Goal: Book appointment/travel/reservation: Book appointment/travel/reservation

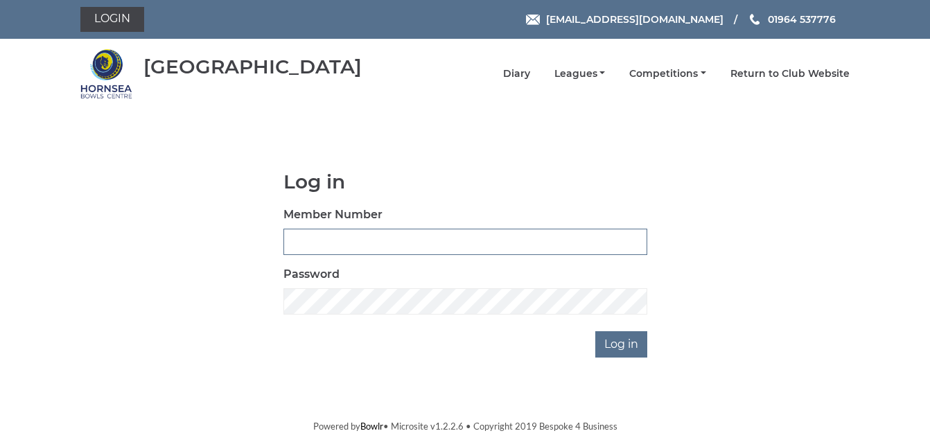
type input "1088"
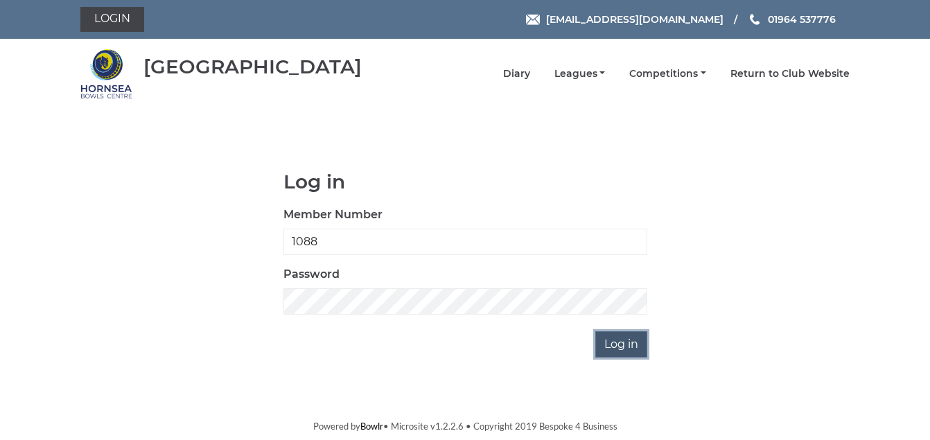
click at [617, 350] on input "Log in" at bounding box center [622, 344] width 52 height 26
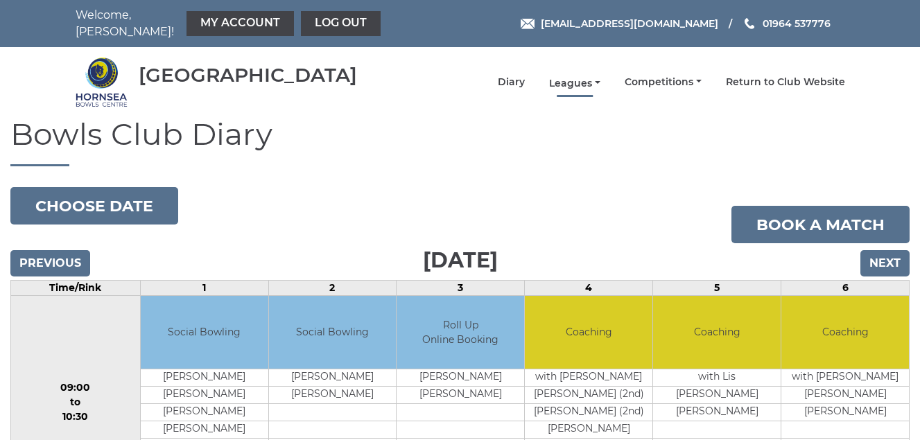
click at [566, 85] on link "Leagues" at bounding box center [574, 83] width 51 height 13
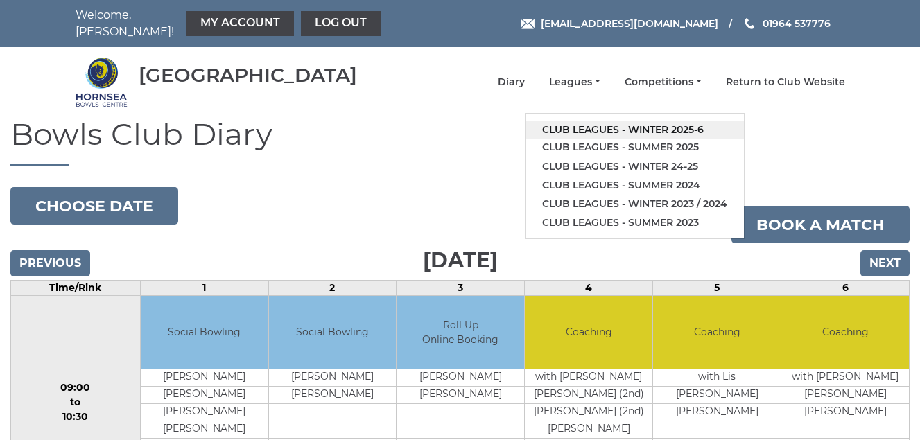
click at [574, 129] on link "Club leagues - Winter 2025-6" at bounding box center [635, 130] width 218 height 19
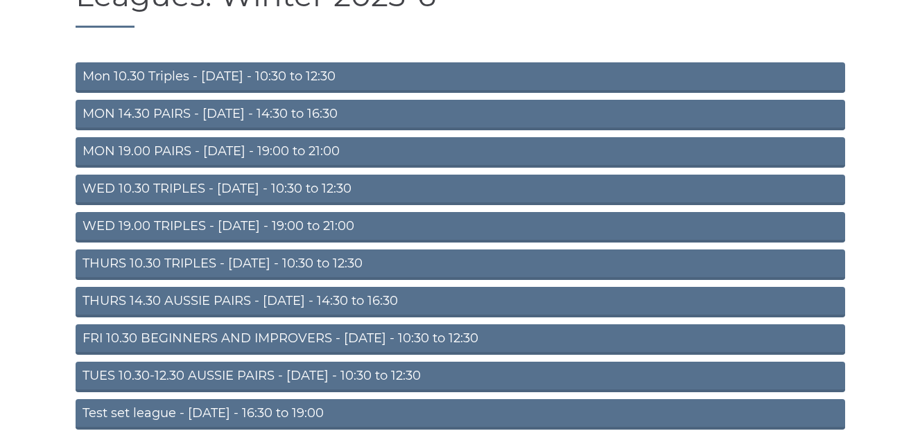
scroll to position [194, 0]
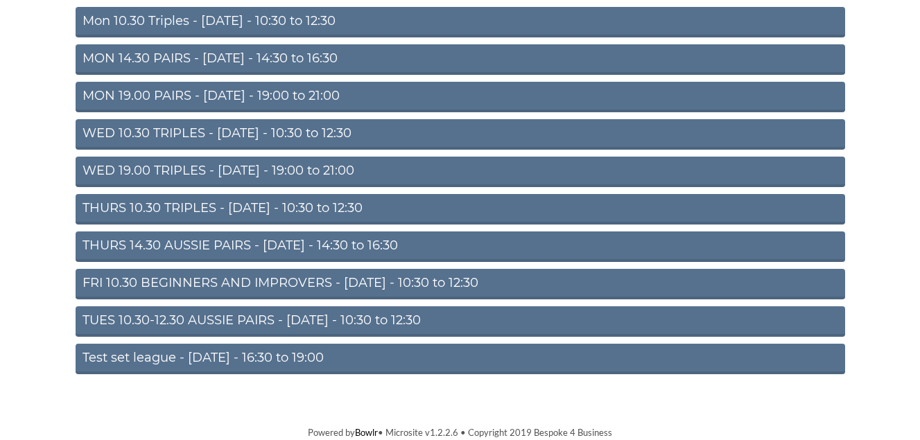
click at [316, 320] on link "TUES 10.30-12.30 AUSSIE PAIRS - Tuesday - 10:30 to 12:30" at bounding box center [461, 321] width 770 height 31
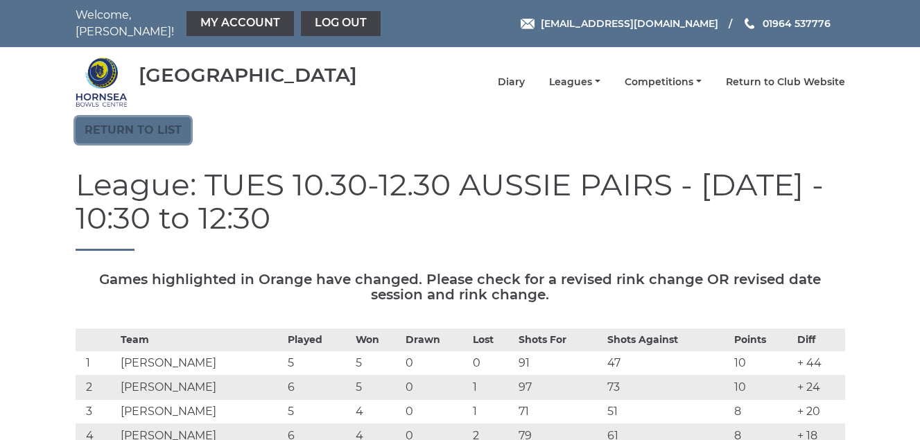
click at [118, 130] on link "Return to list" at bounding box center [133, 130] width 115 height 26
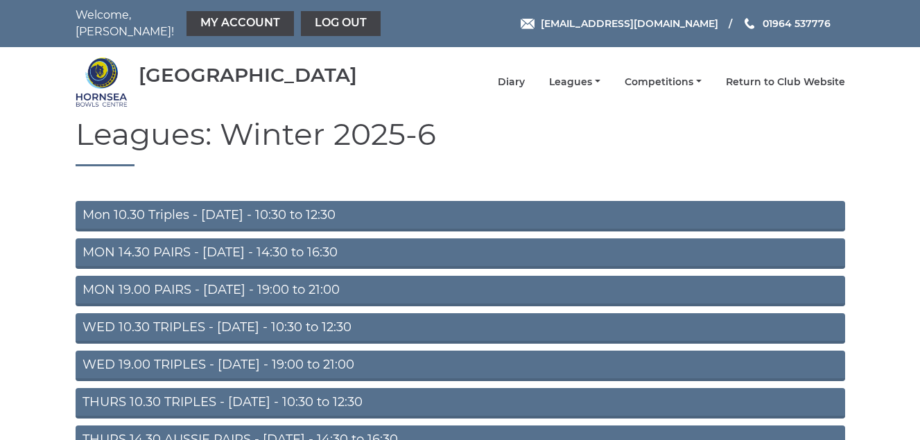
click at [248, 215] on link "Mon 10.30 Triples - Monday - 10:30 to 12:30" at bounding box center [461, 216] width 770 height 31
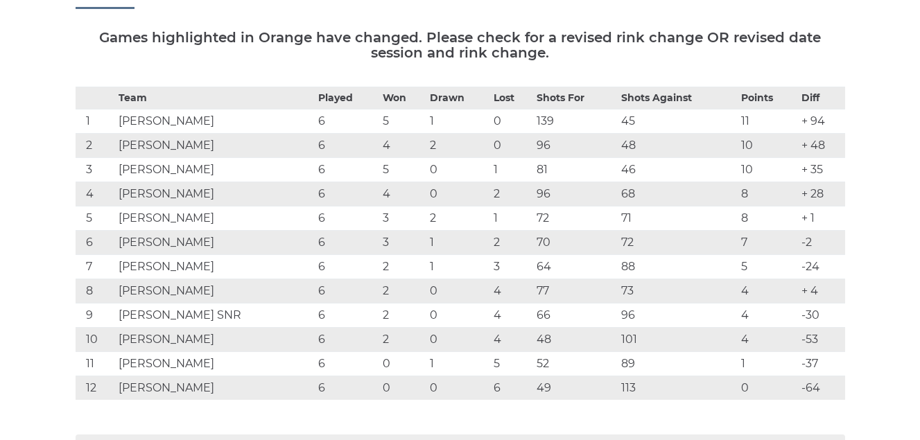
scroll to position [69, 0]
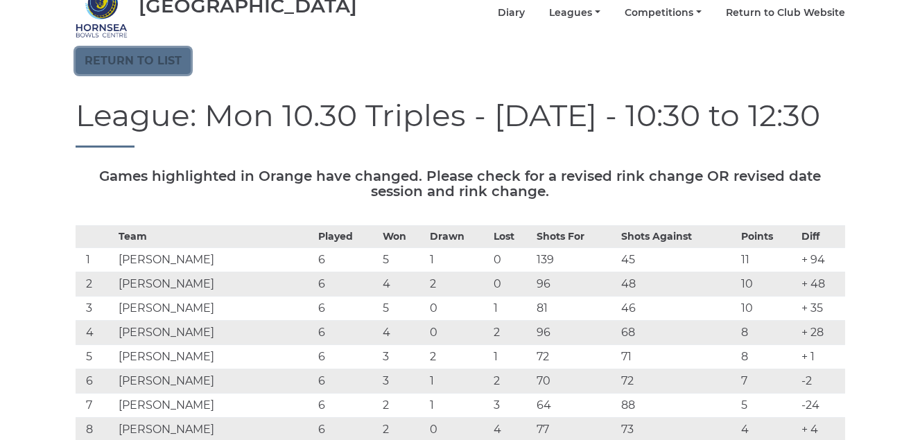
click at [125, 62] on link "Return to list" at bounding box center [133, 61] width 115 height 26
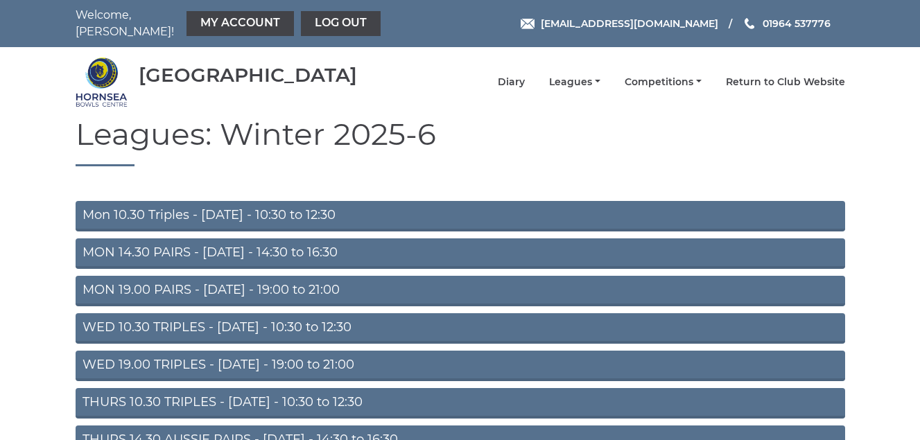
click at [227, 255] on link "MON 14.30 PAIRS - Monday - 14:30 to 16:30" at bounding box center [461, 254] width 770 height 31
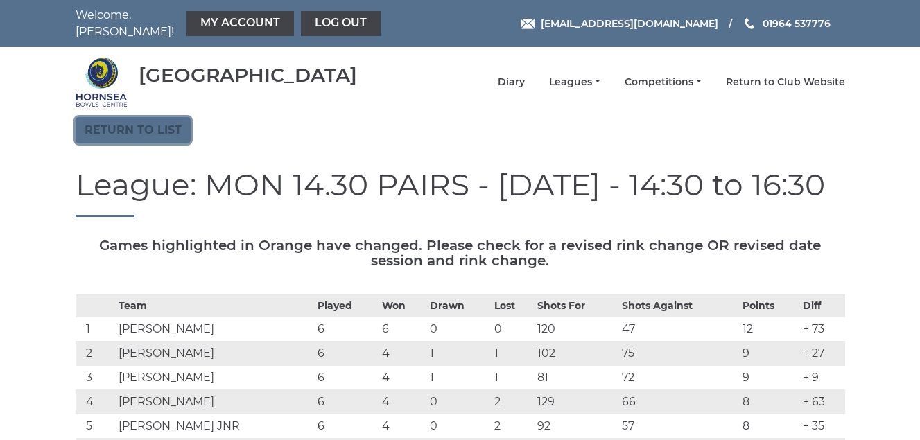
click at [119, 125] on link "Return to list" at bounding box center [133, 130] width 115 height 26
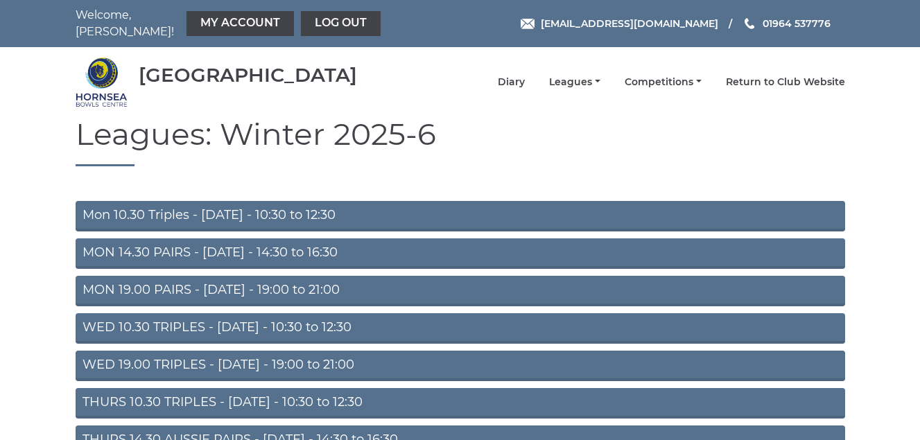
click at [209, 290] on link "MON 19.00 PAIRS - [DATE] - 19:00 to 21:00" at bounding box center [461, 291] width 770 height 31
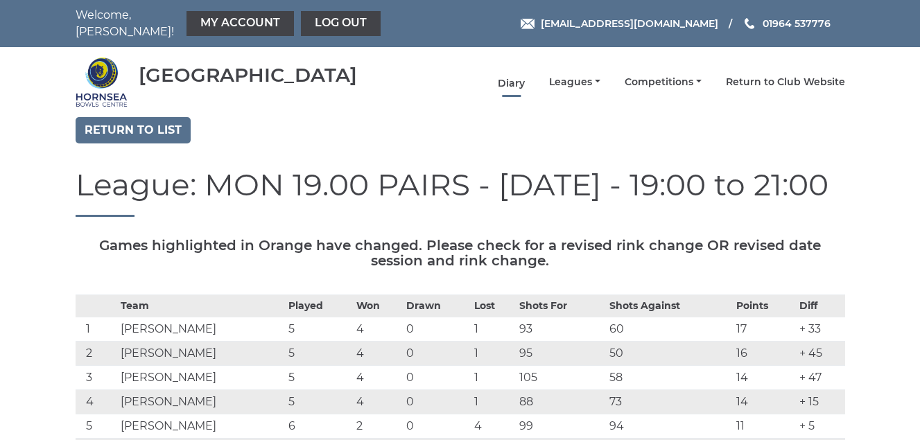
click at [503, 78] on link "Diary" at bounding box center [511, 83] width 27 height 13
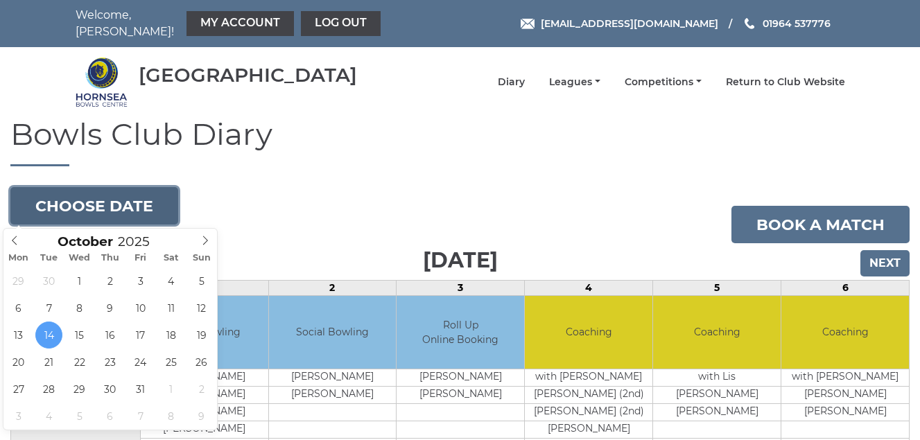
click at [78, 206] on button "Choose date" at bounding box center [94, 205] width 168 height 37
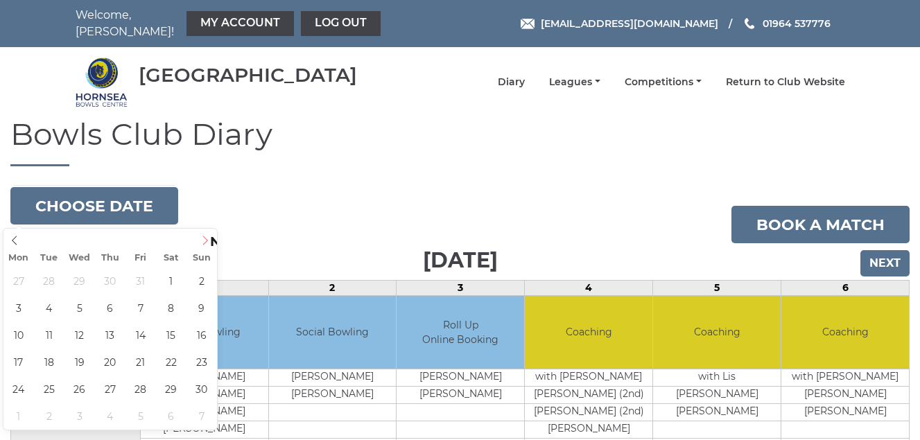
click at [207, 241] on icon at bounding box center [205, 240] width 5 height 9
type input "2025-11-03"
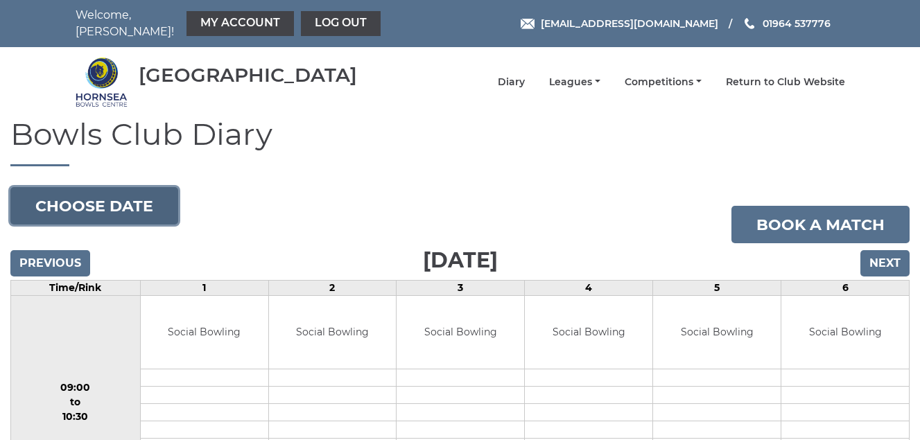
click at [48, 206] on button "Choose date" at bounding box center [94, 205] width 168 height 37
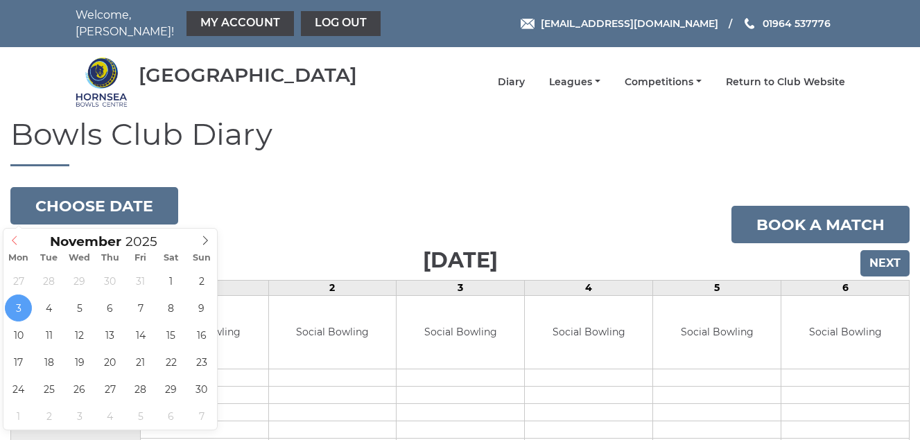
click at [15, 242] on icon at bounding box center [15, 241] width 10 height 10
type input "[DATE]"
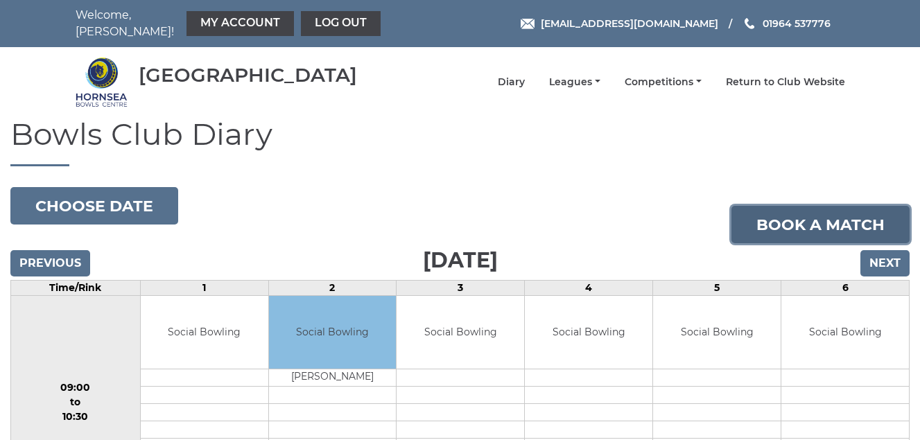
click at [789, 225] on link "Book a match" at bounding box center [820, 224] width 178 height 37
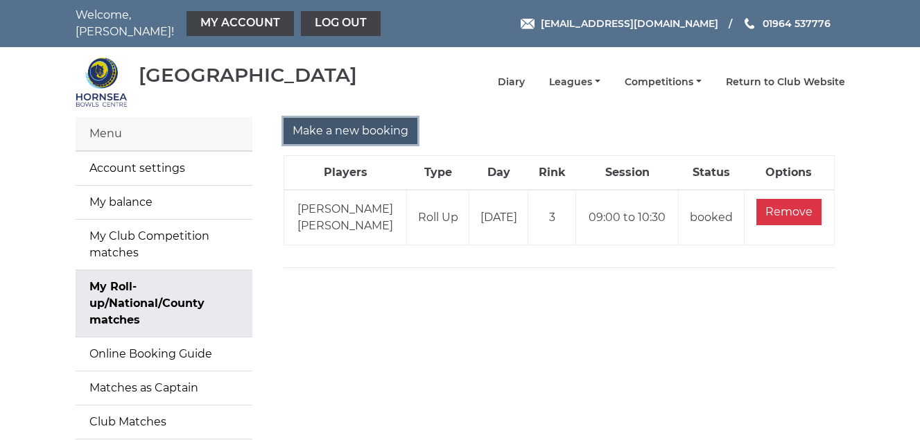
click at [344, 130] on input "Make a new booking" at bounding box center [351, 131] width 134 height 26
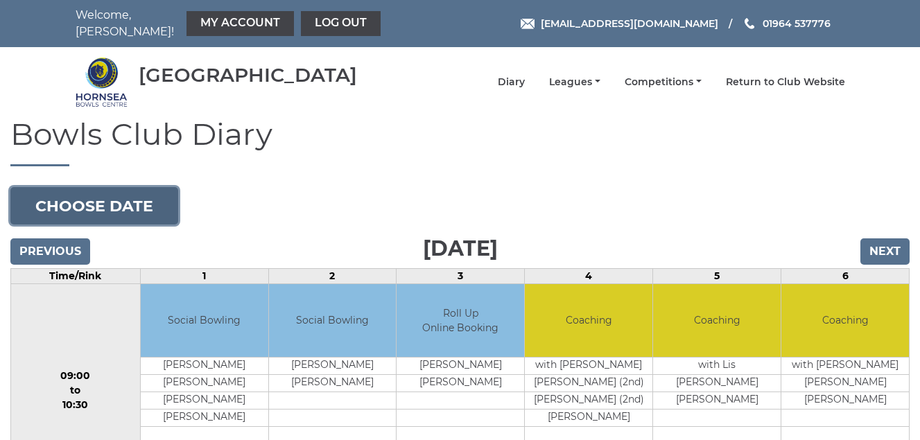
click at [95, 203] on button "Choose date" at bounding box center [94, 205] width 168 height 37
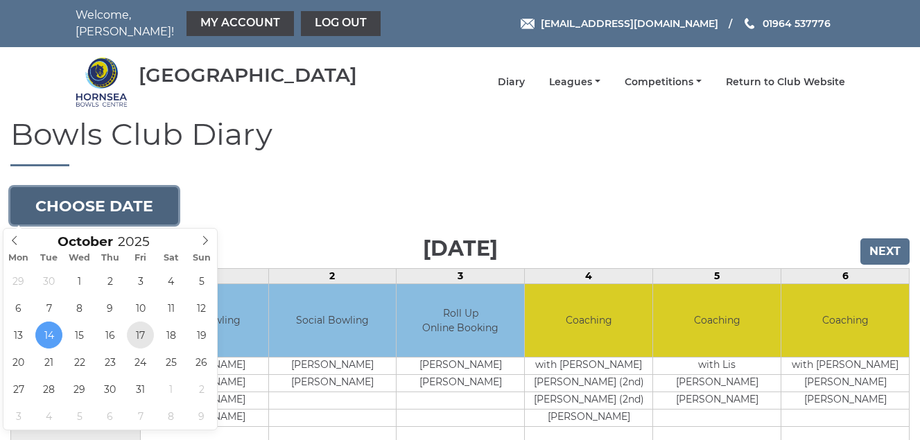
type input "2025-10-17"
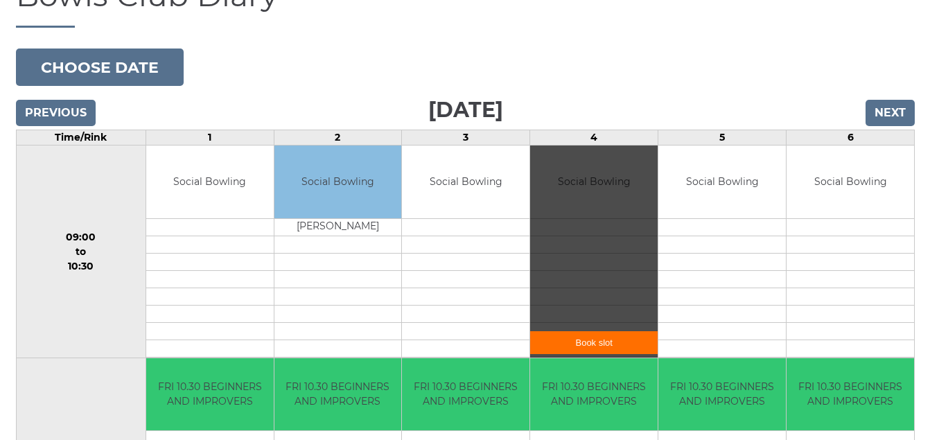
scroll to position [139, 0]
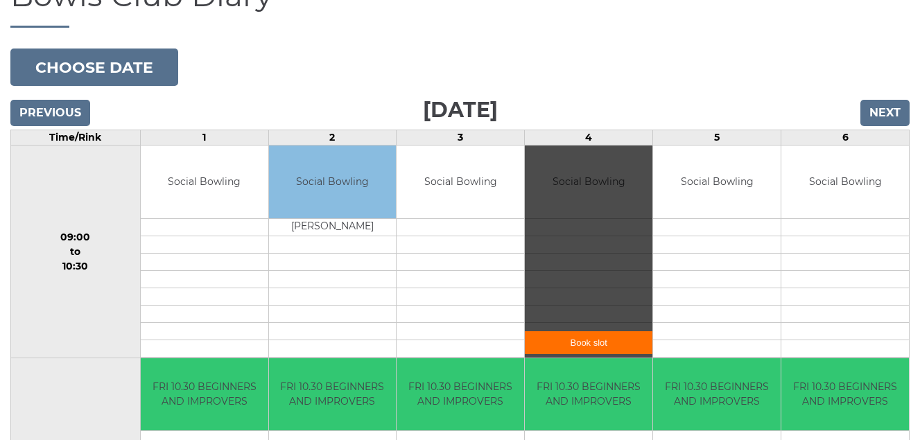
click at [571, 346] on link "Book slot" at bounding box center [589, 342] width 128 height 23
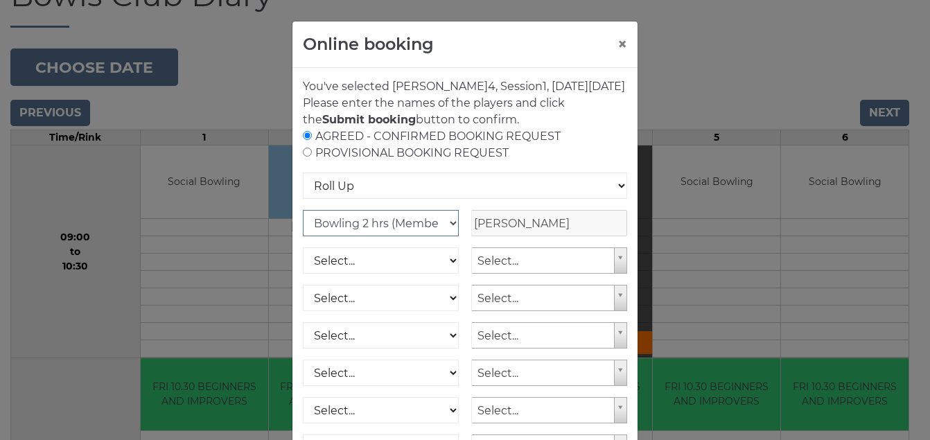
click at [445, 236] on select "Club Competition (Member) National (Member) Bowling 1.5 hrs (Member) Junior (Up…" at bounding box center [381, 223] width 156 height 26
select select "1_54"
click at [303, 227] on select "Club Competition (Member) National (Member) Bowling 1.5 hrs (Member) Junior (Up…" at bounding box center [381, 223] width 156 height 26
click at [446, 274] on select "Select... Club Competition (Member) Club Competition (Visitor) National (Member…" at bounding box center [381, 261] width 156 height 26
select select "1_54"
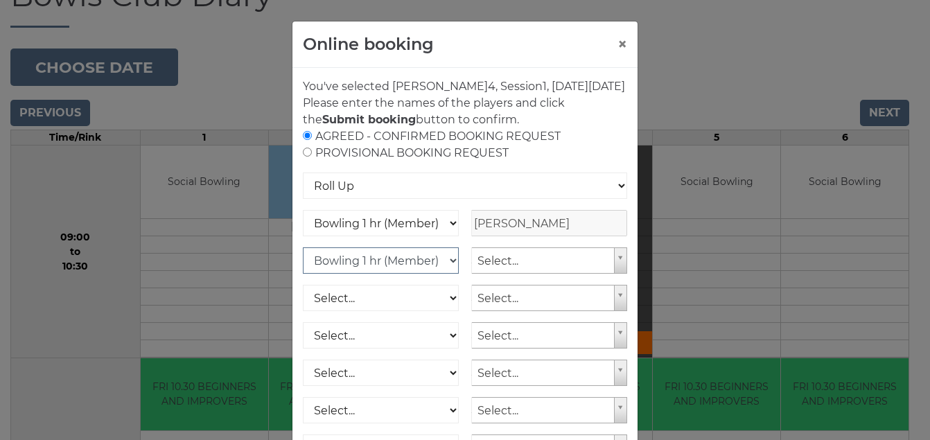
click at [303, 264] on select "Select... Club Competition (Member) Club Competition (Visitor) National (Member…" at bounding box center [381, 261] width 156 height 26
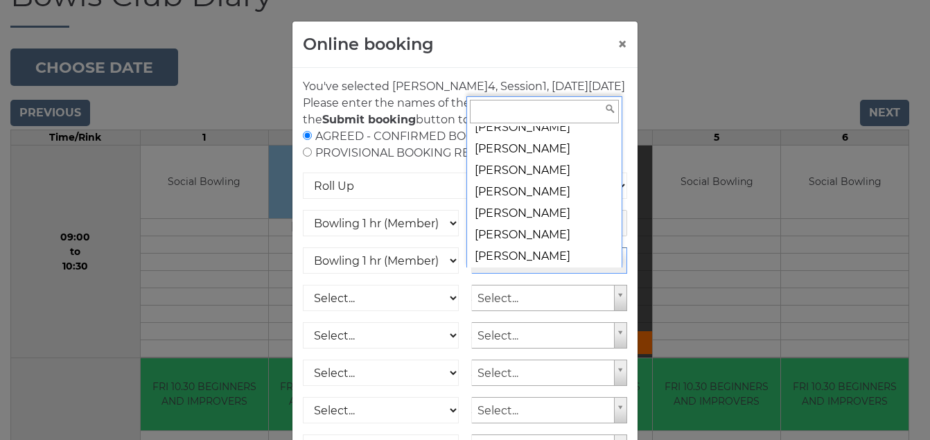
scroll to position [6182, 0]
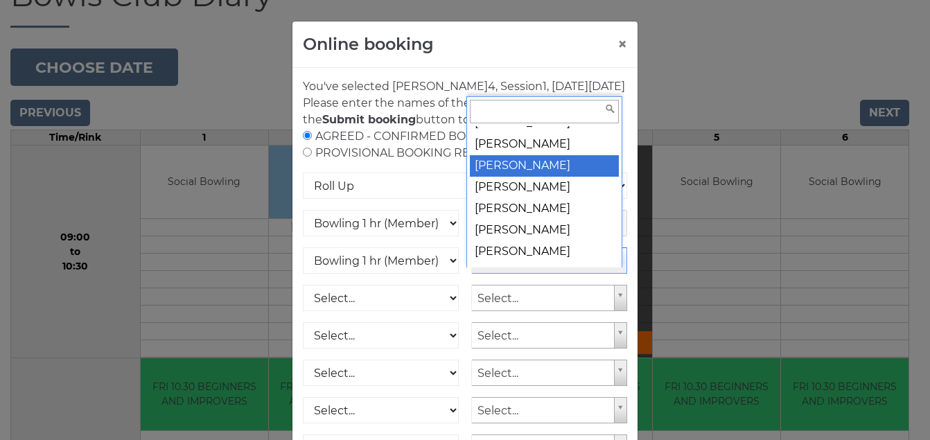
select select "688"
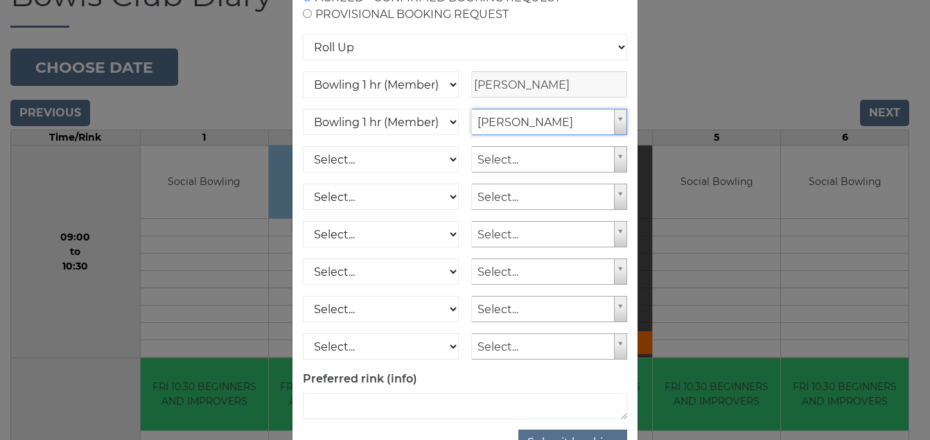
scroll to position [203, 0]
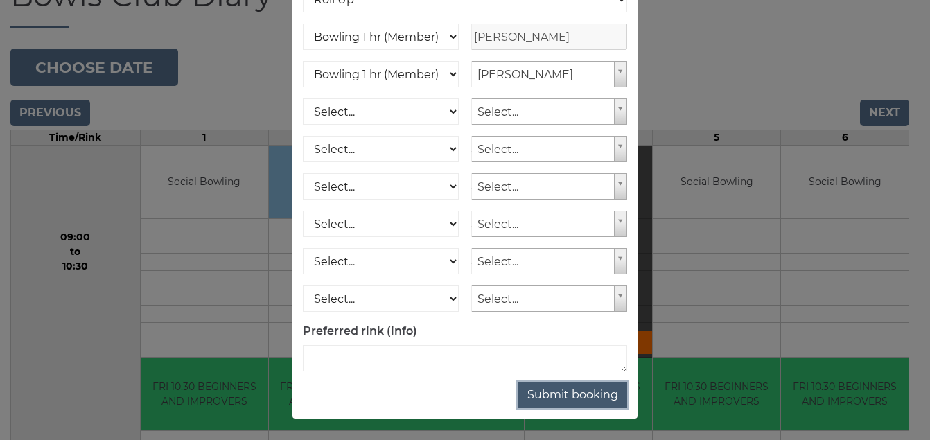
click at [588, 394] on button "Submit booking" at bounding box center [573, 395] width 109 height 26
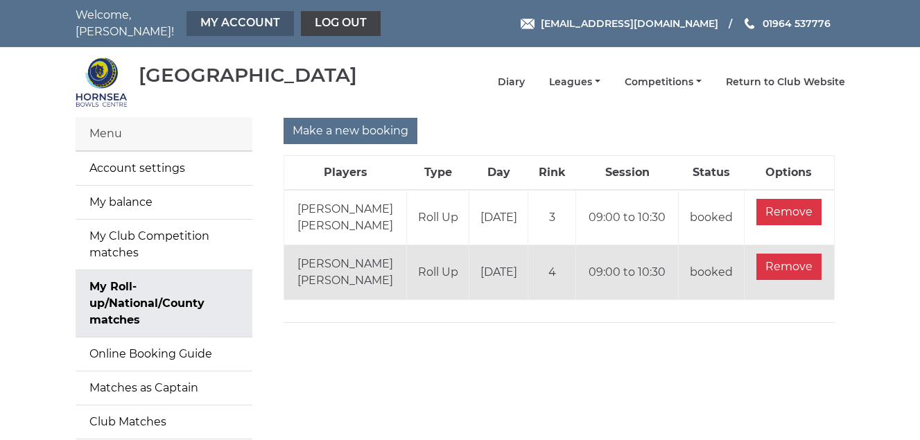
click at [231, 20] on link "My Account" at bounding box center [240, 23] width 107 height 25
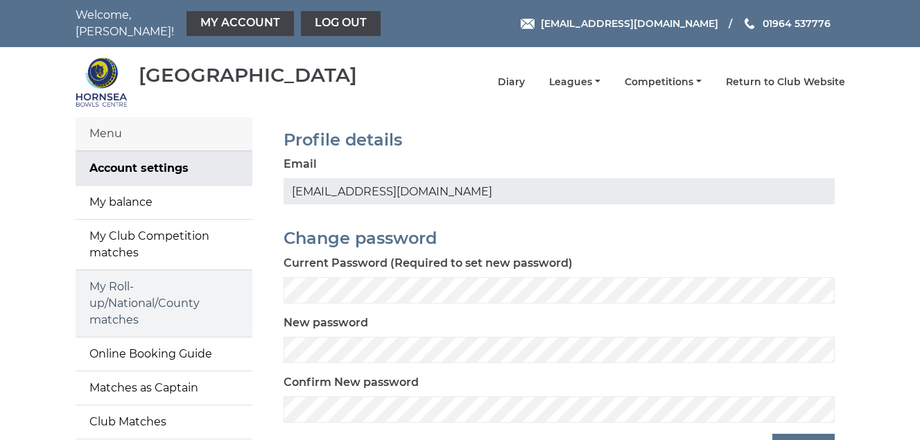
scroll to position [69, 0]
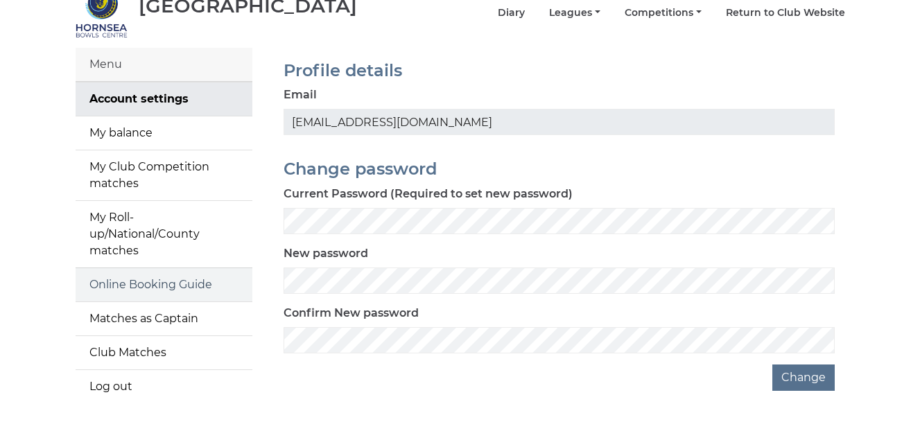
click at [132, 284] on link "Online Booking Guide" at bounding box center [164, 284] width 177 height 33
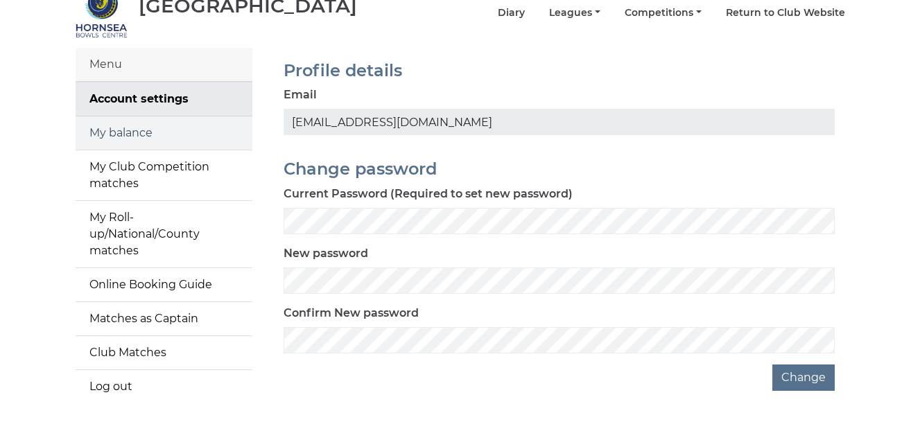
click at [121, 128] on link "My balance" at bounding box center [164, 132] width 177 height 33
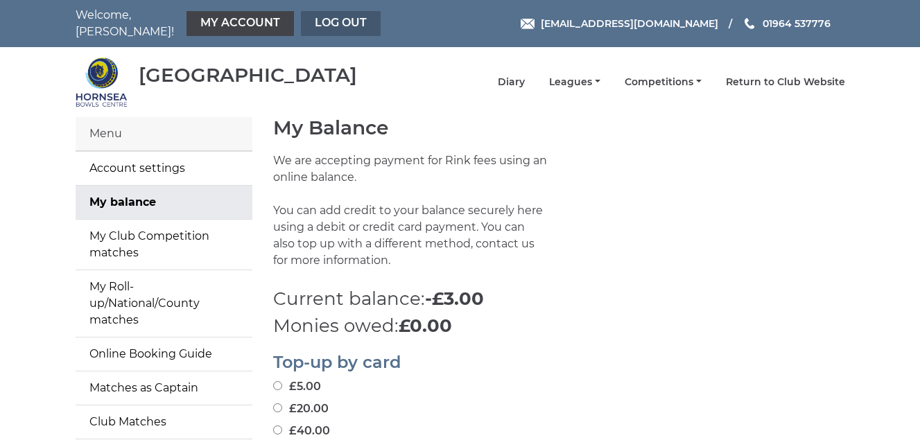
click at [348, 24] on link "Log out" at bounding box center [341, 23] width 80 height 25
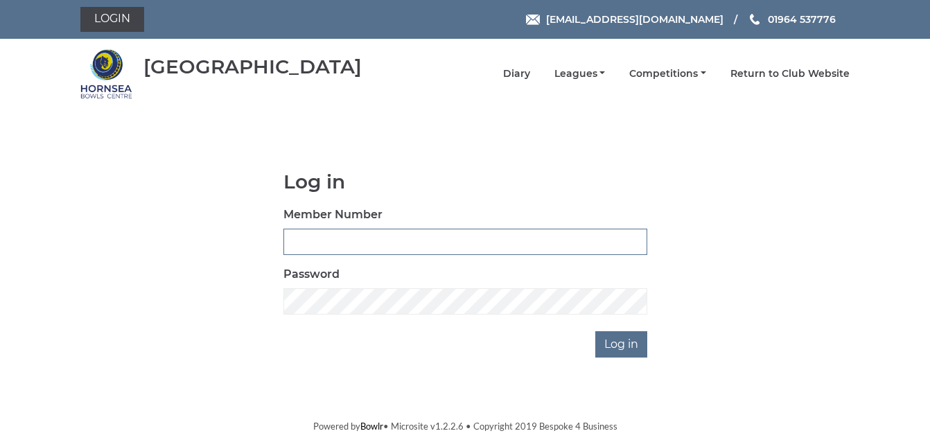
type input "1088"
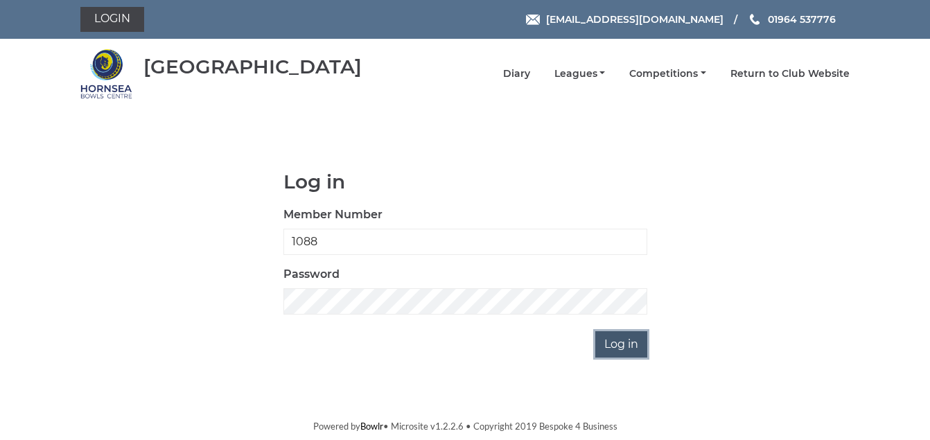
drag, startPoint x: 0, startPoint y: 0, endPoint x: 621, endPoint y: 350, distance: 713.1
click at [621, 350] on input "Log in" at bounding box center [622, 344] width 52 height 26
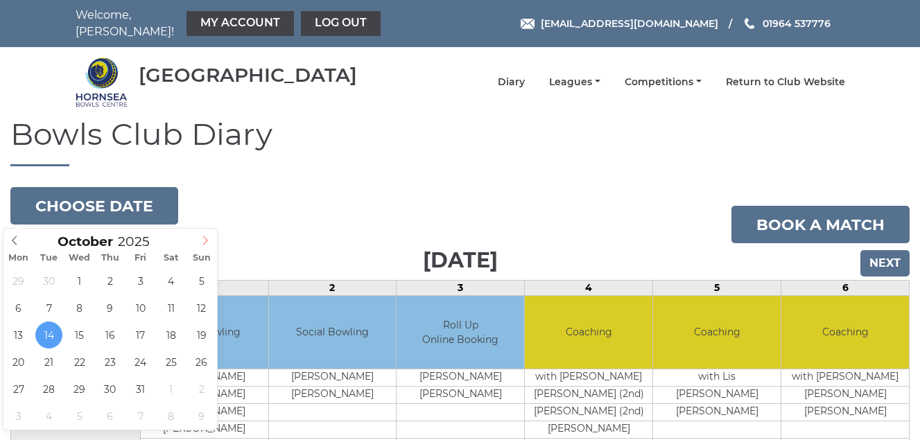
click at [205, 241] on icon at bounding box center [205, 241] width 10 height 10
type input "[DATE]"
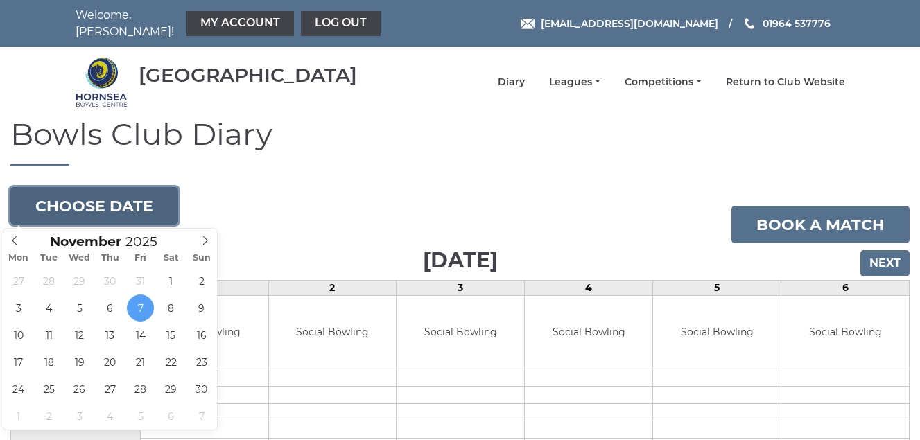
click at [85, 206] on button "Choose date" at bounding box center [94, 205] width 168 height 37
type input "[DATE]"
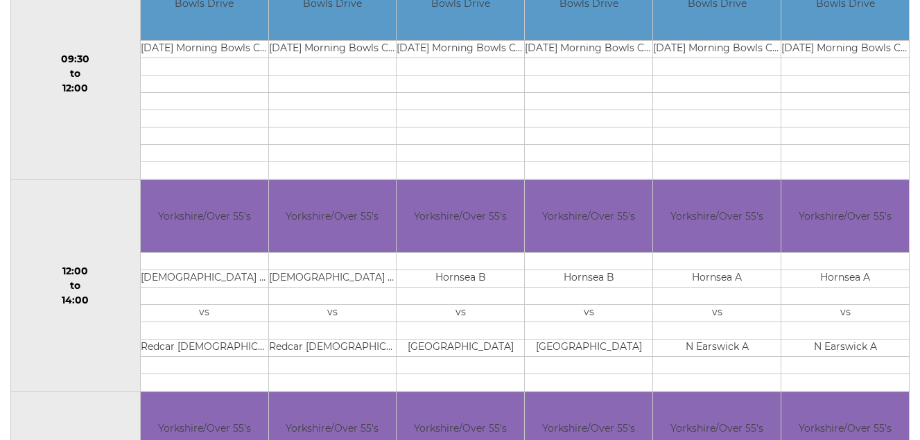
scroll to position [398, 0]
